Goal: Task Accomplishment & Management: Manage account settings

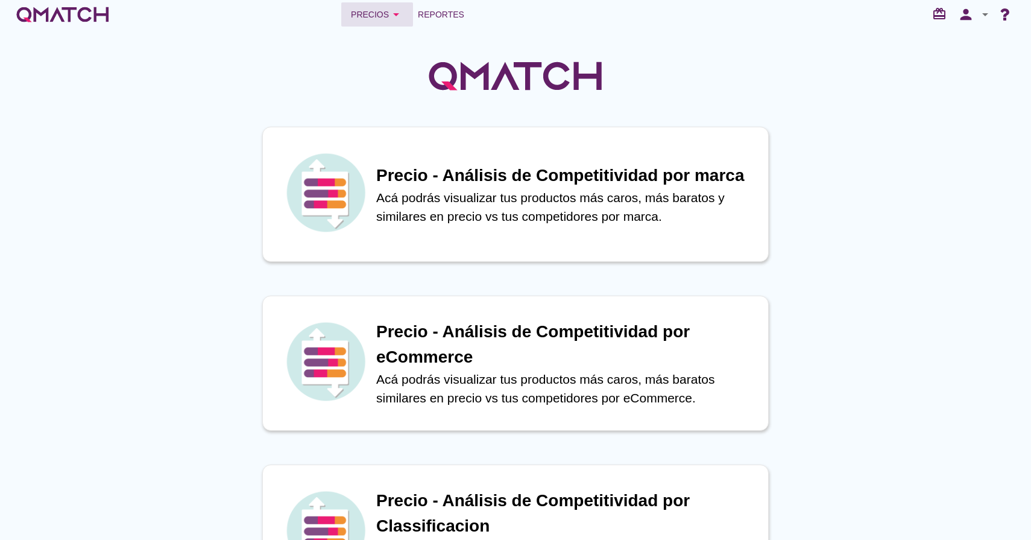
click at [365, 17] on div "Precios arrow_drop_down" at bounding box center [377, 14] width 52 height 14
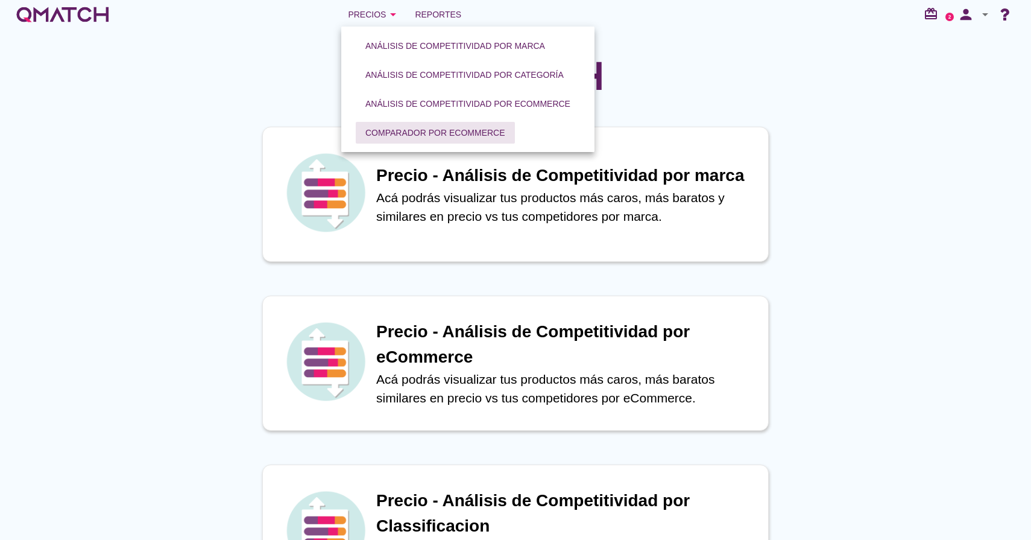
click at [408, 133] on div "Comparador por eCommerce" at bounding box center [435, 133] width 140 height 13
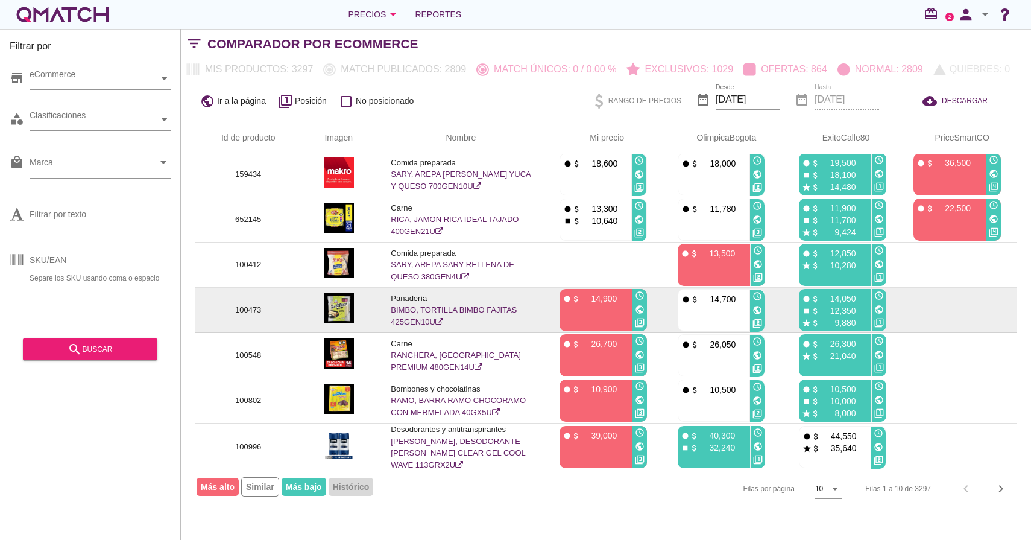
scroll to position [141, 0]
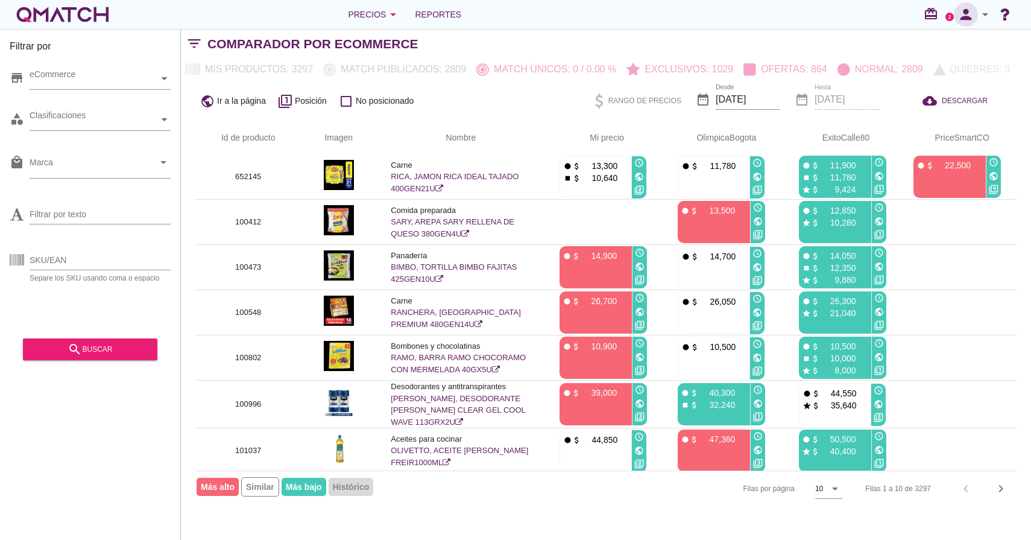
click at [972, 14] on icon "person" at bounding box center [966, 14] width 24 height 17
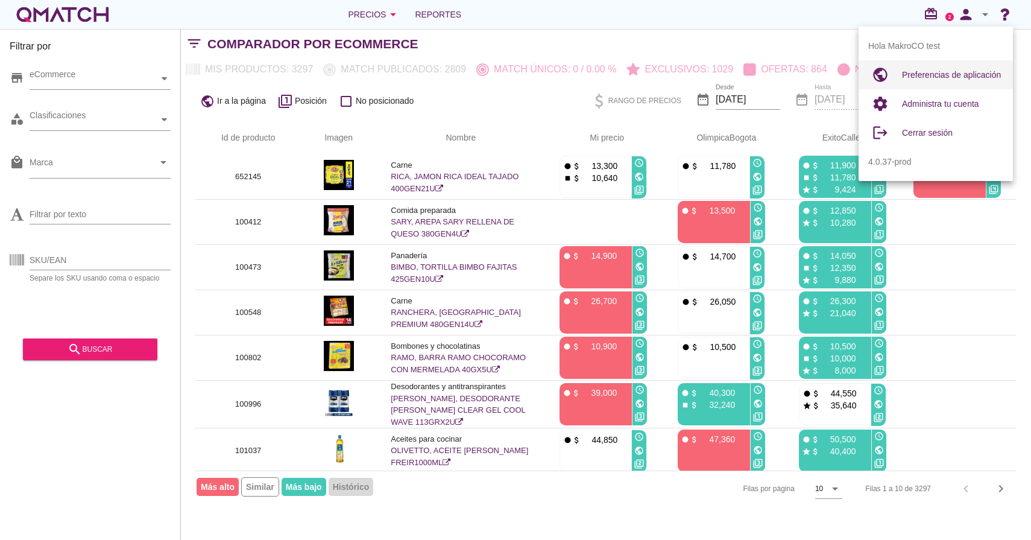
click at [968, 72] on span "Preferencias de aplicación" at bounding box center [951, 75] width 99 height 10
radio input "true"
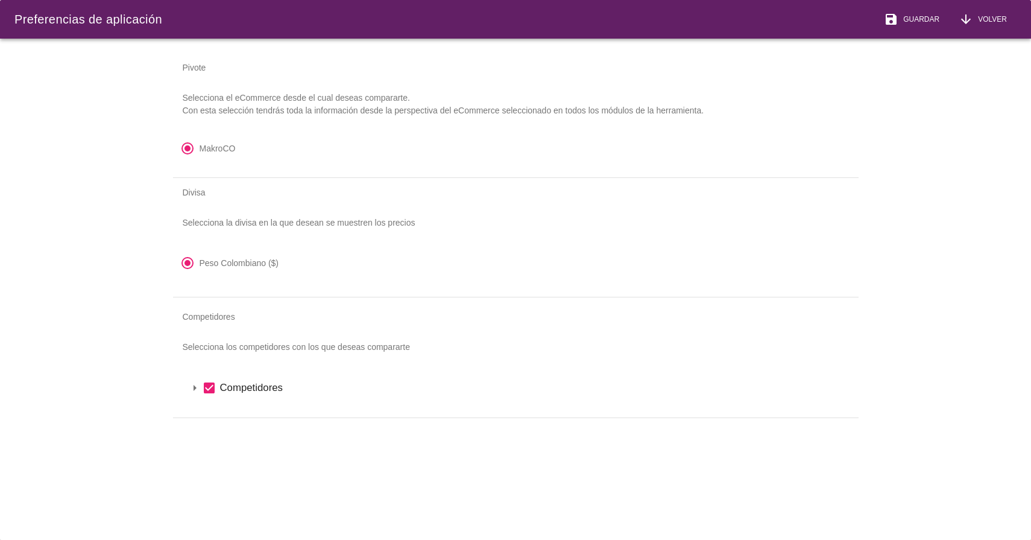
click at [193, 386] on icon "arrow_drop_down" at bounding box center [194, 387] width 14 height 14
click at [206, 406] on icon "arrow_drop_down" at bounding box center [210, 408] width 14 height 14
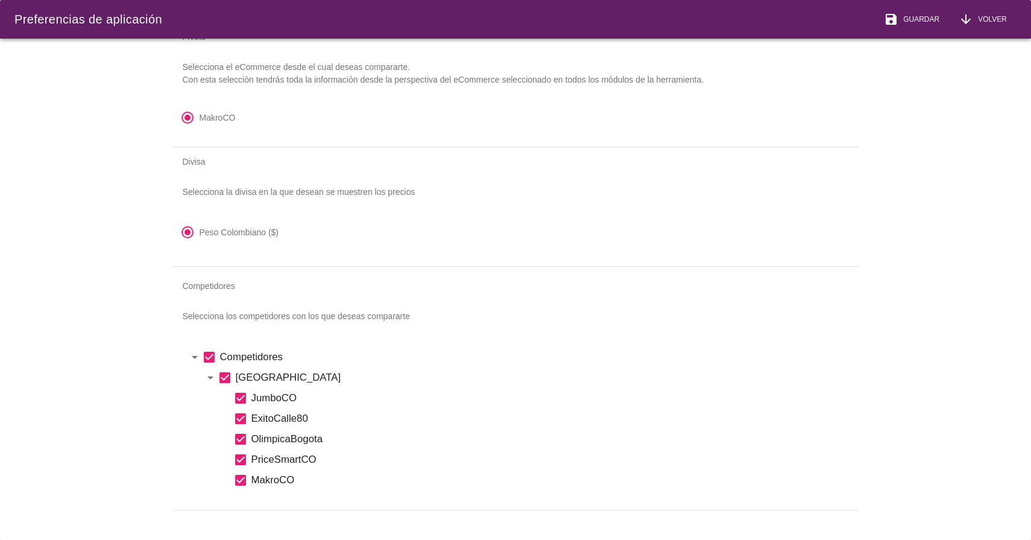
scroll to position [40, 0]
click at [967, 26] on icon "arrow_downward" at bounding box center [966, 19] width 14 height 14
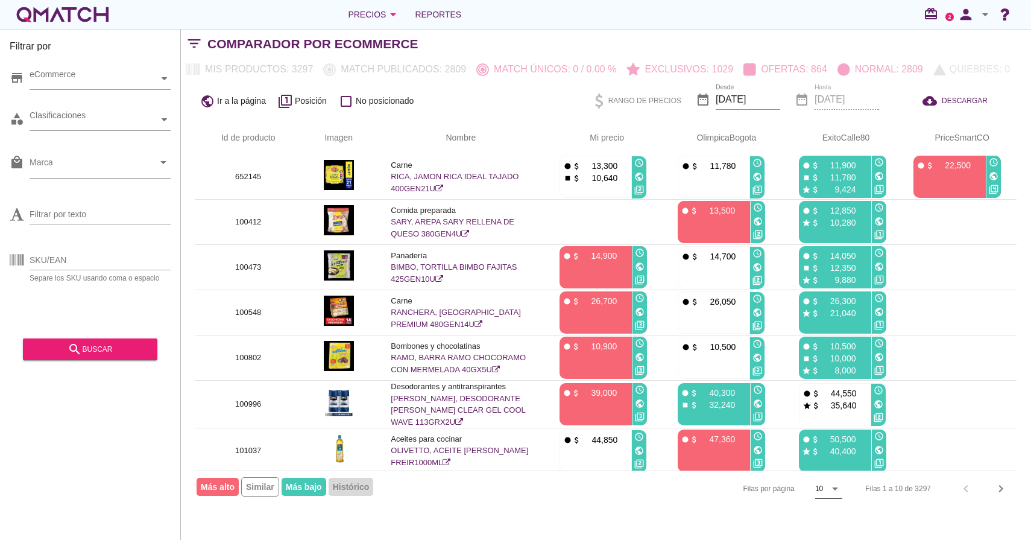
click at [827, 485] on div "arrow_drop_down" at bounding box center [833, 488] width 17 height 14
click at [823, 509] on div "50" at bounding box center [828, 513] width 26 height 14
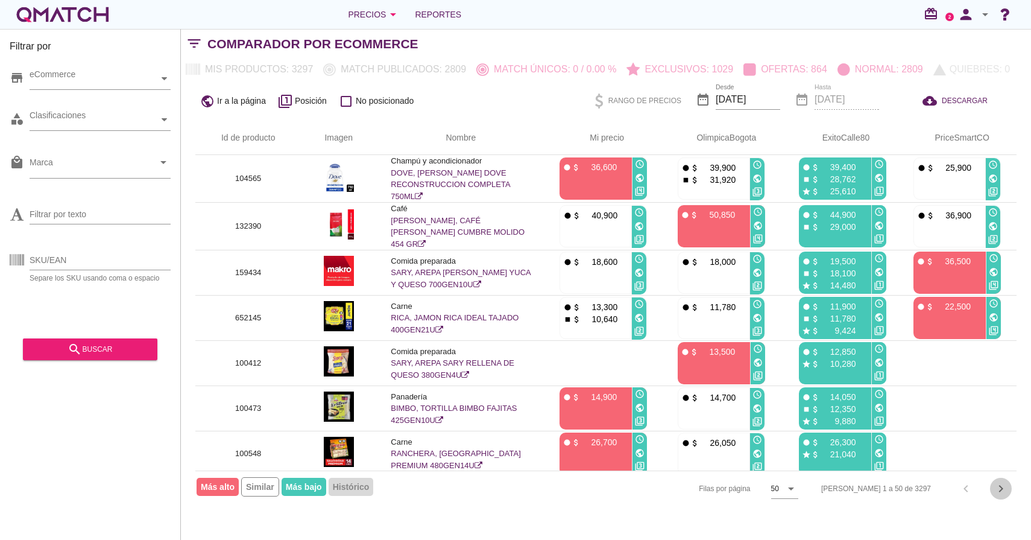
click at [1004, 481] on icon "chevron_right" at bounding box center [1001, 488] width 14 height 14
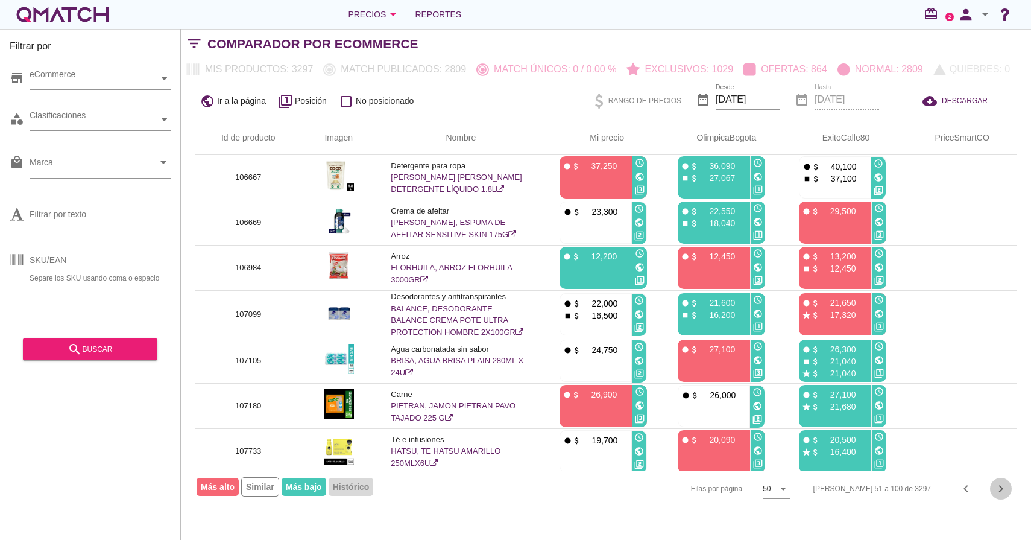
click at [1002, 482] on icon "chevron_right" at bounding box center [1001, 488] width 14 height 14
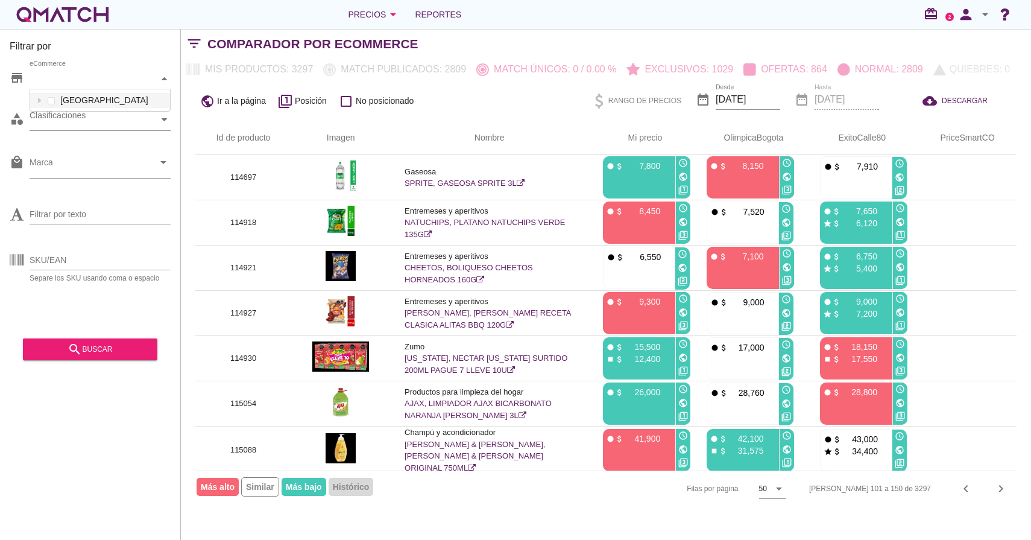
click at [157, 85] on div "eCommerce" at bounding box center [94, 78] width 129 height 21
click at [41, 99] on icon at bounding box center [39, 100] width 5 height 5
click at [99, 121] on label "JumboCO" at bounding box center [118, 115] width 98 height 15
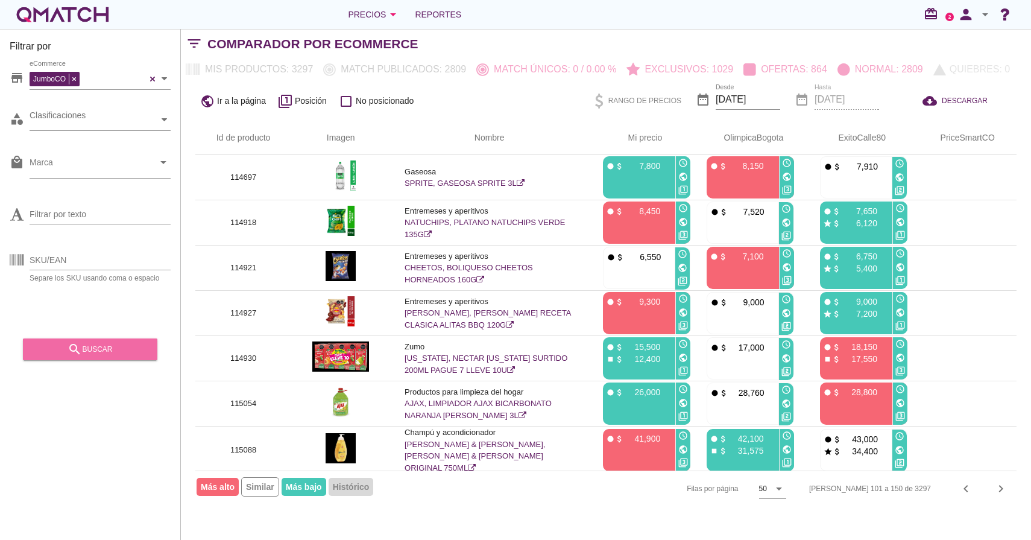
click at [124, 353] on div "search buscar" at bounding box center [90, 349] width 115 height 14
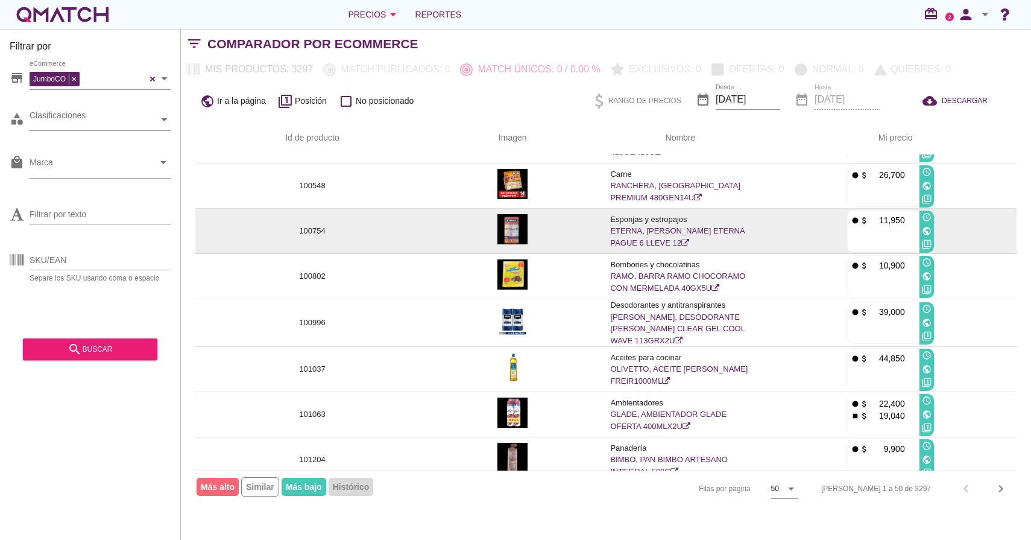
scroll to position [0, 0]
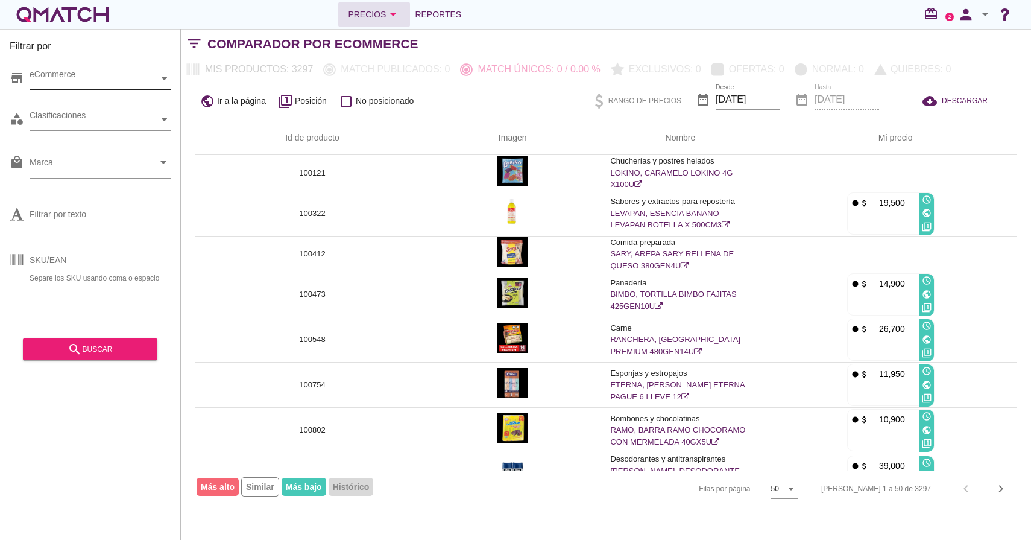
click at [376, 11] on div "Precios arrow_drop_down" at bounding box center [374, 14] width 52 height 14
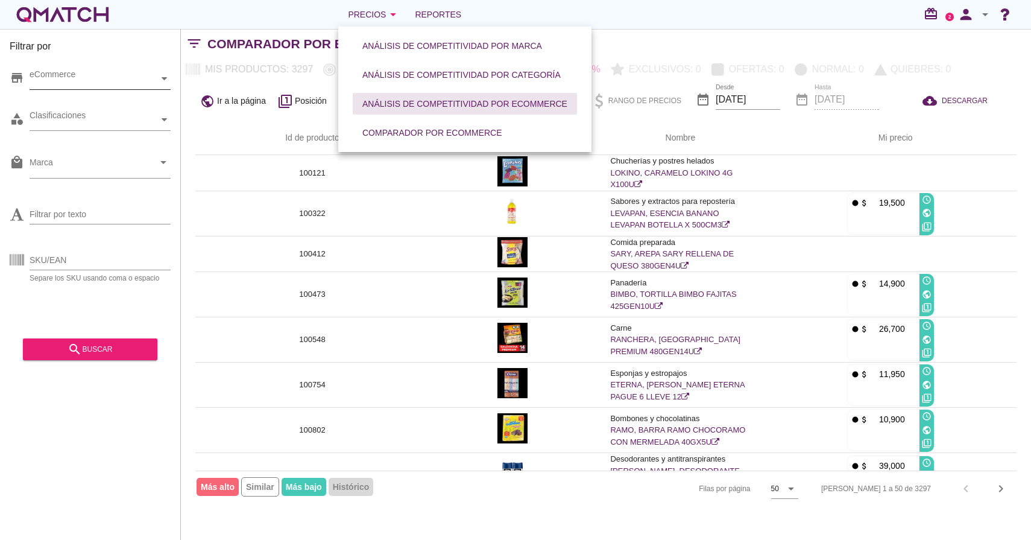
click at [403, 101] on div "Análisis de competitividad por eCommerce" at bounding box center [464, 104] width 205 height 13
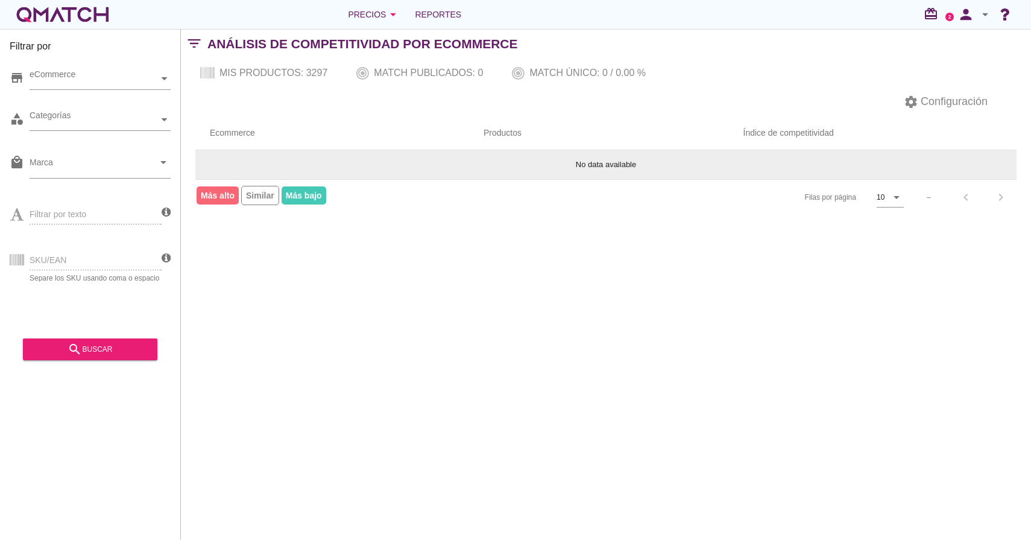
click at [634, 167] on td "No data available" at bounding box center [605, 164] width 821 height 29
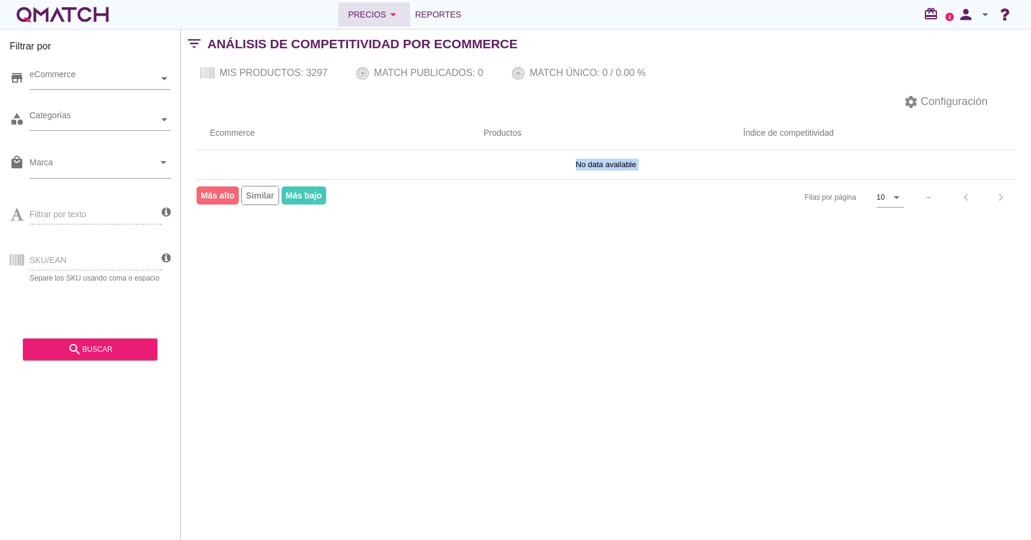
click at [397, 19] on icon "arrow_drop_down" at bounding box center [393, 14] width 14 height 14
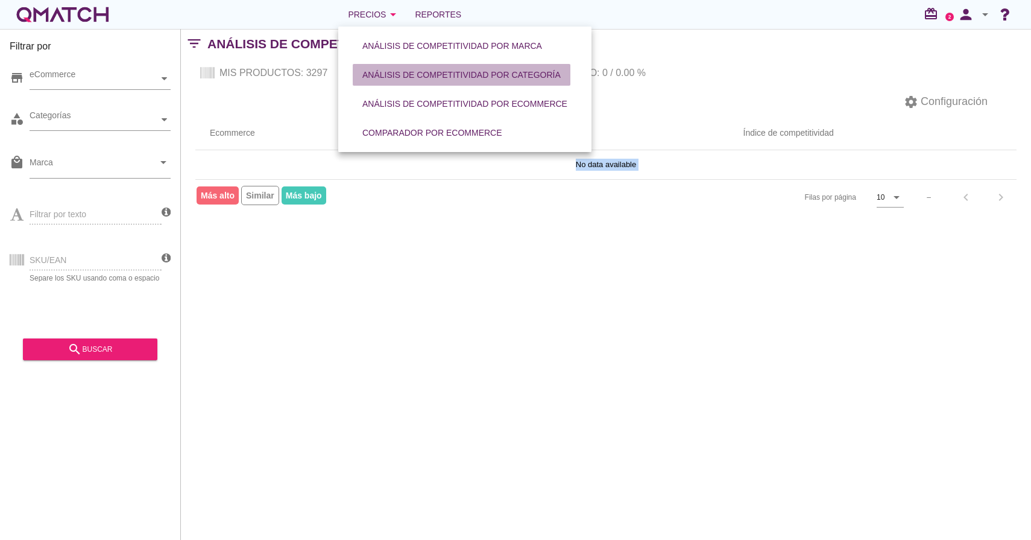
click at [433, 81] on button "Análisis de competitividad por categoría" at bounding box center [462, 75] width 218 height 22
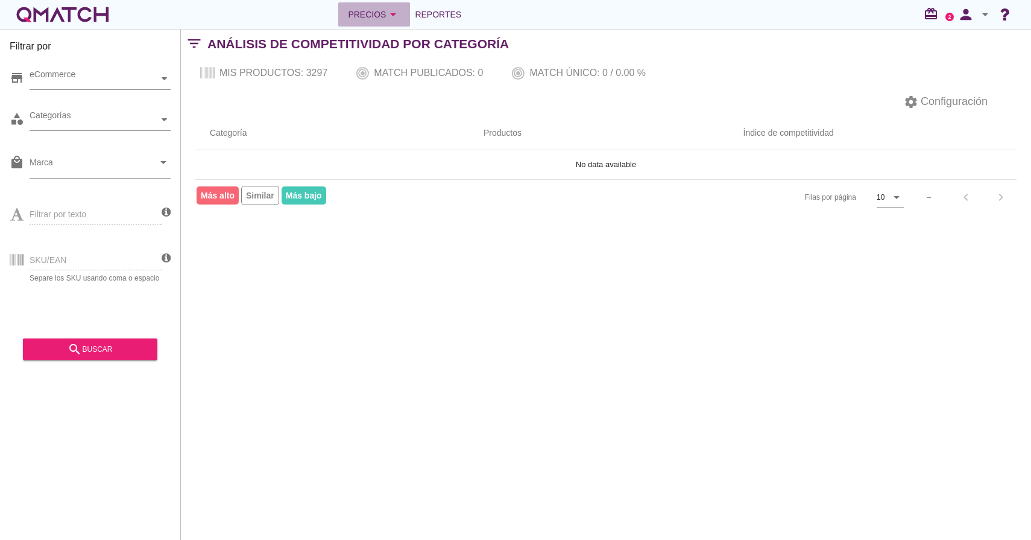
click at [388, 19] on icon "arrow_drop_down" at bounding box center [393, 14] width 14 height 14
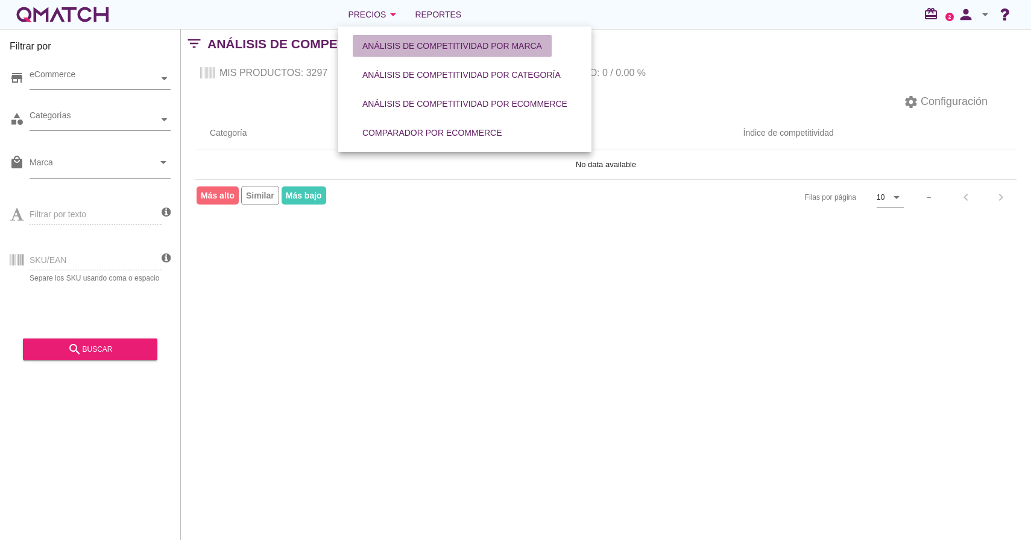
click at [406, 49] on div "Análisis de competitividad por marca" at bounding box center [452, 46] width 180 height 13
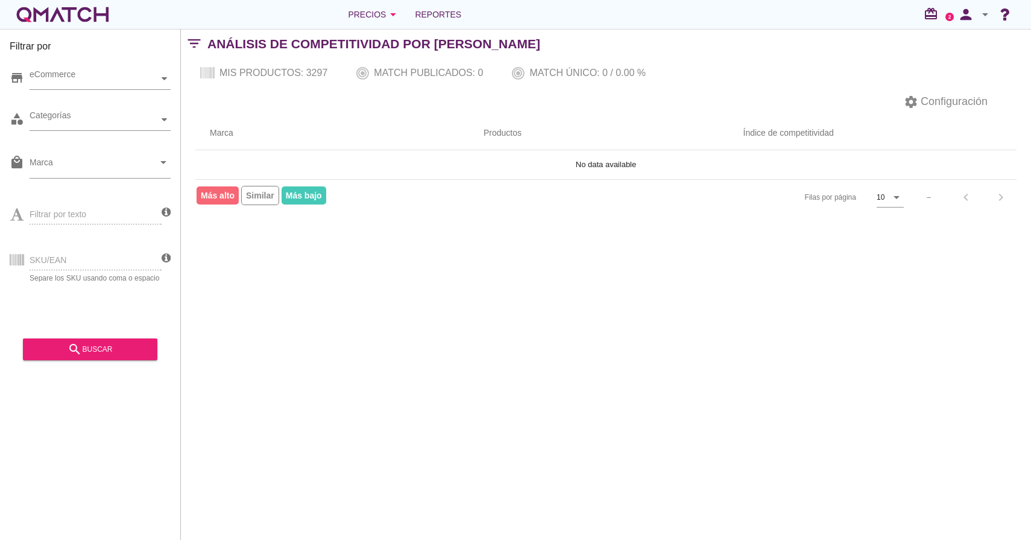
click at [980, 20] on icon "arrow_drop_down" at bounding box center [985, 14] width 14 height 14
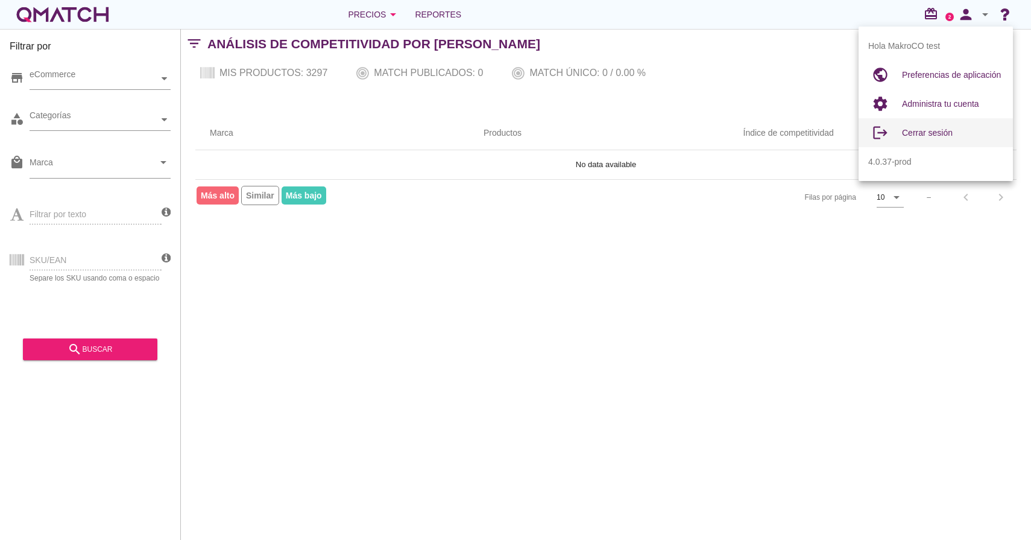
click at [936, 122] on div "Cerrar sesión" at bounding box center [952, 132] width 101 height 29
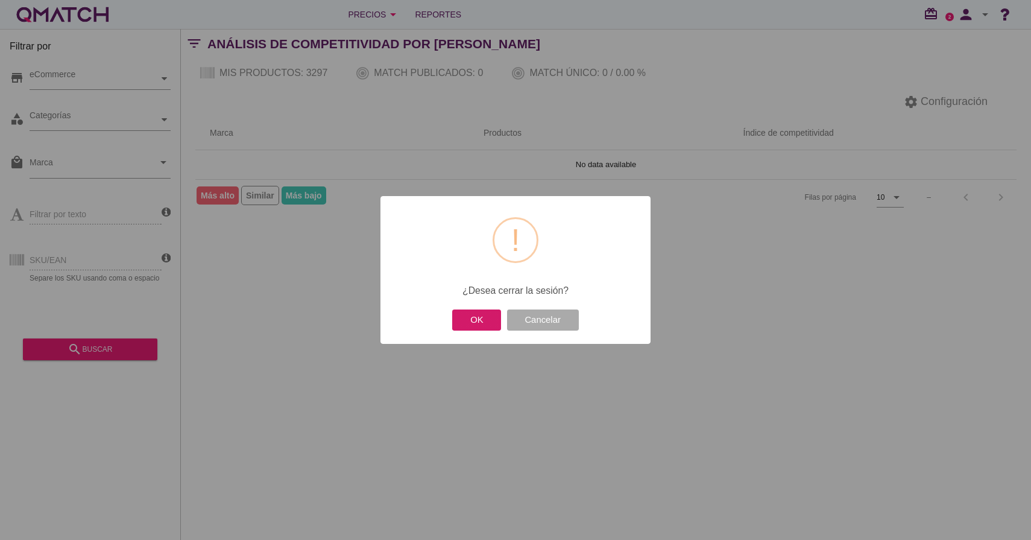
click at [475, 318] on button "OK" at bounding box center [476, 319] width 49 height 21
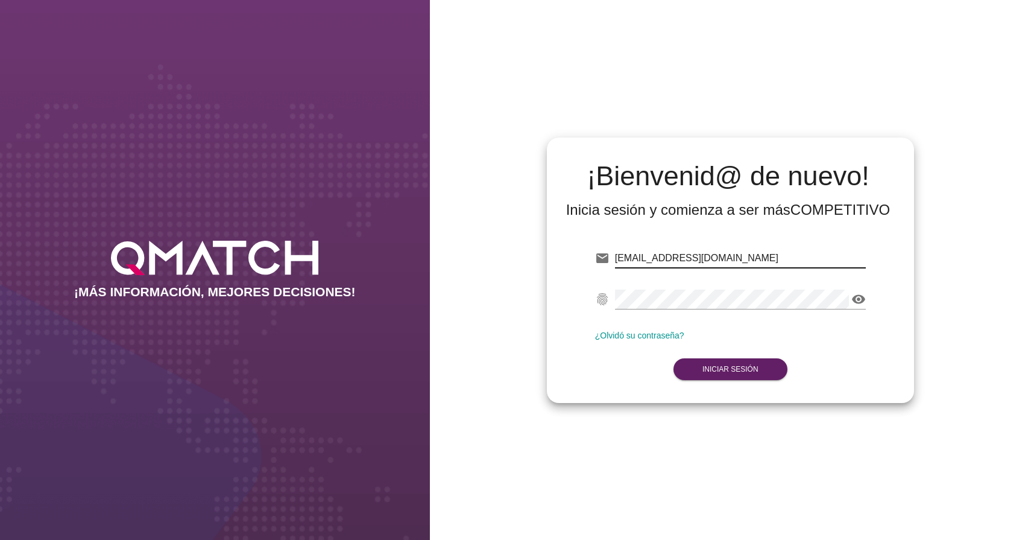
click at [664, 259] on input "[EMAIL_ADDRESS][DOMAIN_NAME]" at bounding box center [740, 257] width 251 height 19
type input "test@test.cencosud.com.co"
